Goal: Navigation & Orientation: Find specific page/section

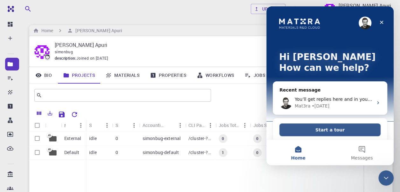
click at [320, 129] on button "Start a tour" at bounding box center [329, 129] width 101 height 13
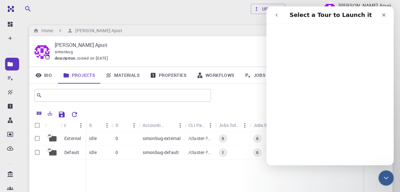
click at [383, 14] on icon "Close" at bounding box center [384, 15] width 4 height 4
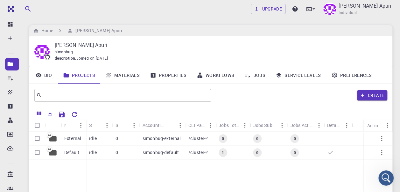
click at [375, 136] on button "button" at bounding box center [381, 138] width 15 height 15
click at [14, 65] on div at bounding box center [200, 96] width 400 height 192
click at [361, 46] on p "[PERSON_NAME] Apuri" at bounding box center [219, 45] width 328 height 8
click at [384, 176] on icon "Open Intercom Messenger" at bounding box center [386, 178] width 11 height 11
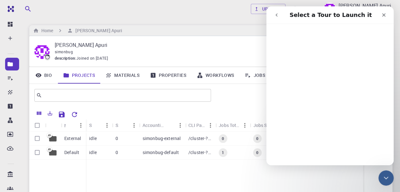
click at [384, 15] on icon "Close" at bounding box center [384, 15] width 4 height 4
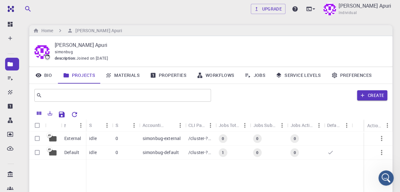
click at [375, 94] on button "Create" at bounding box center [372, 95] width 30 height 10
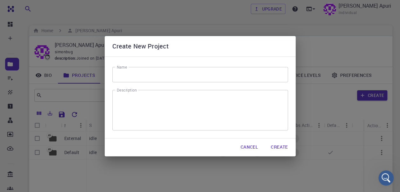
click at [247, 145] on button "Cancel" at bounding box center [250, 147] width 28 height 13
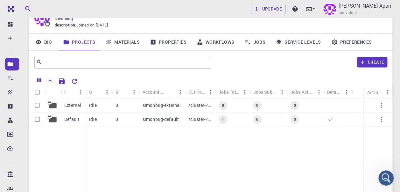
scroll to position [33, 0]
click at [298, 105] on span "0" at bounding box center [294, 104] width 7 height 5
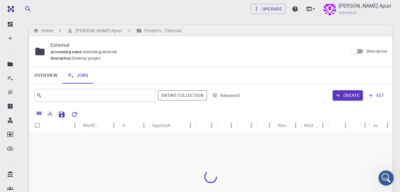
click at [383, 92] on button "set" at bounding box center [376, 95] width 22 height 10
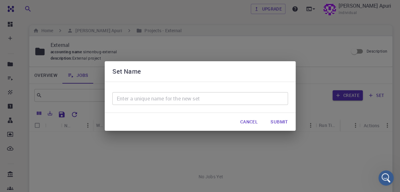
click at [241, 121] on button "Cancel" at bounding box center [249, 121] width 28 height 13
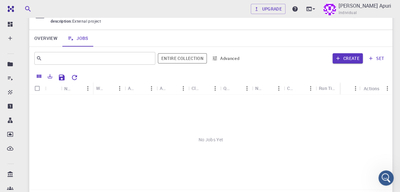
scroll to position [39, 0]
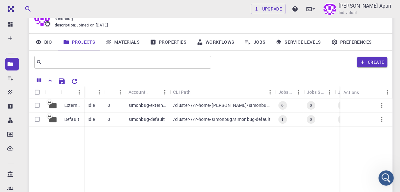
click at [162, 120] on p "simonbug-default" at bounding box center [147, 119] width 36 height 6
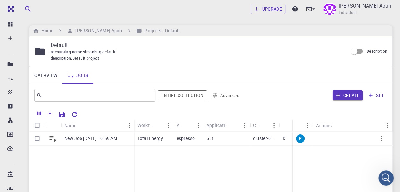
click at [145, 153] on div "New Job [DATE] 10:59 AM Total Energy espresso 6.3 cluster-001 D 1 1 [DATE] 11:0…" at bounding box center [323, 178] width 589 height 95
click at [193, 140] on p "espresso" at bounding box center [186, 138] width 18 height 6
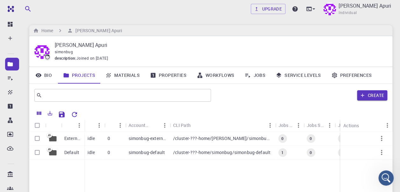
click at [10, 24] on icon at bounding box center [10, 24] width 6 height 6
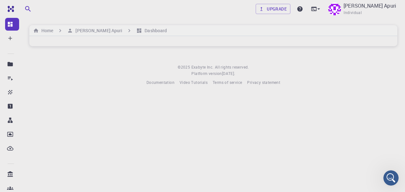
click at [15, 9] on img at bounding box center [23, 8] width 36 height 5
